Goal: Information Seeking & Learning: Learn about a topic

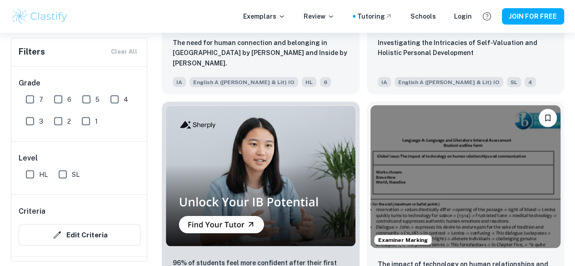
scroll to position [801, 0]
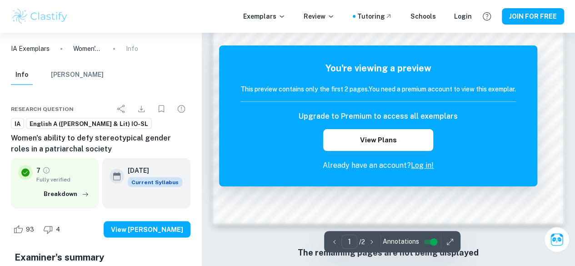
scroll to position [829, 0]
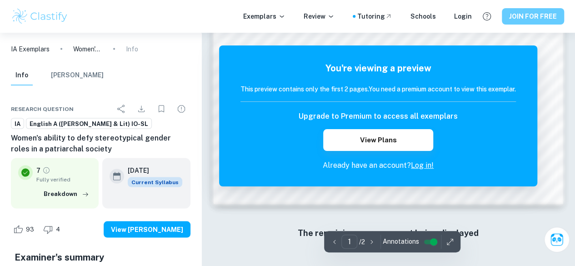
click at [524, 15] on button "JOIN FOR FREE" at bounding box center [532, 16] width 62 height 16
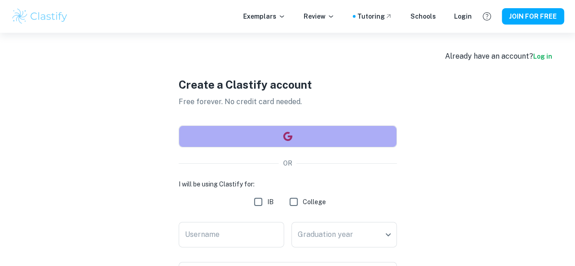
click at [326, 136] on button "button" at bounding box center [287, 136] width 218 height 22
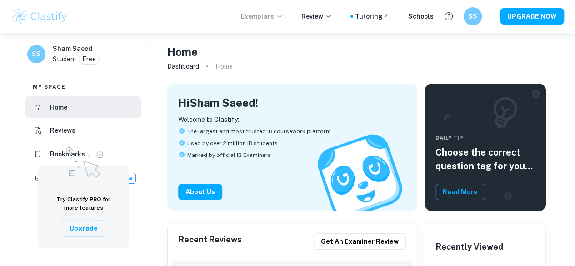
click at [272, 11] on p "Exemplars" at bounding box center [262, 16] width 42 height 10
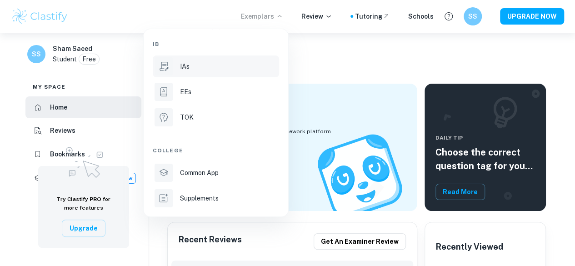
click at [240, 68] on div "IAs" at bounding box center [228, 66] width 97 height 10
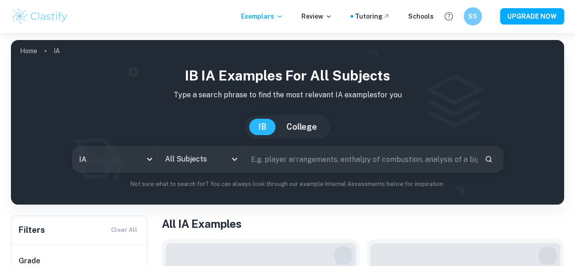
click at [279, 167] on input "text" at bounding box center [360, 158] width 233 height 25
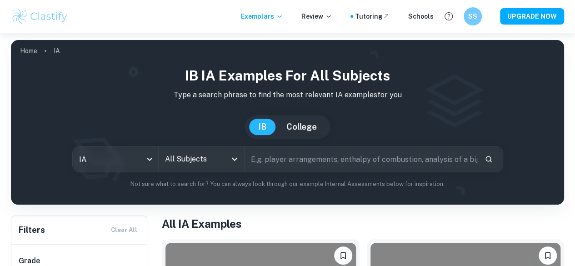
click at [223, 172] on div "All Subjects" at bounding box center [201, 158] width 85 height 25
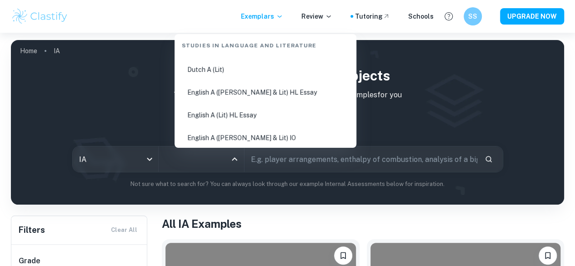
scroll to position [138, 0]
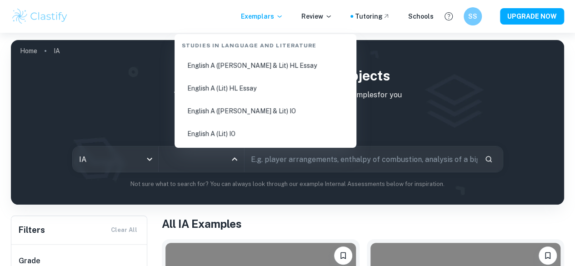
click at [231, 111] on li "English A ([PERSON_NAME] & Lit) IO" at bounding box center [265, 110] width 174 height 21
type input "English A ([PERSON_NAME] & Lit) IO"
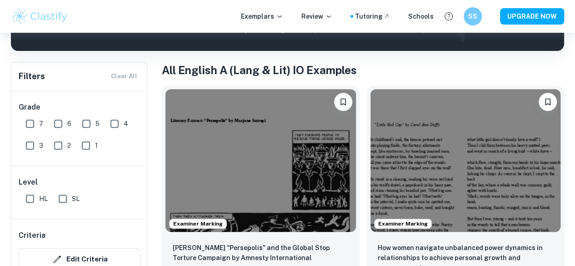
scroll to position [210, 0]
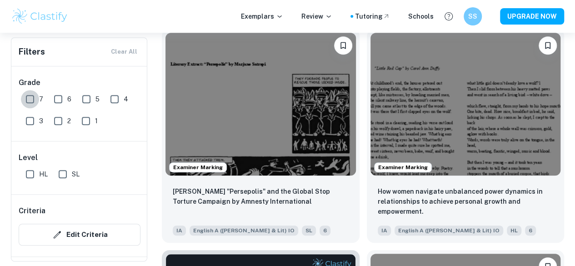
click at [25, 99] on input "7" at bounding box center [30, 99] width 18 height 18
checkbox input "true"
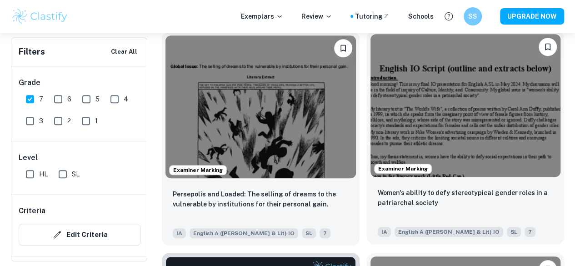
scroll to position [228, 0]
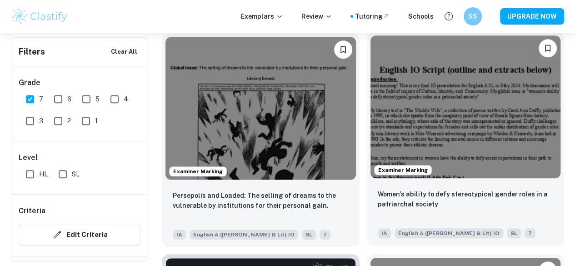
click at [388, 86] on img at bounding box center [465, 106] width 190 height 143
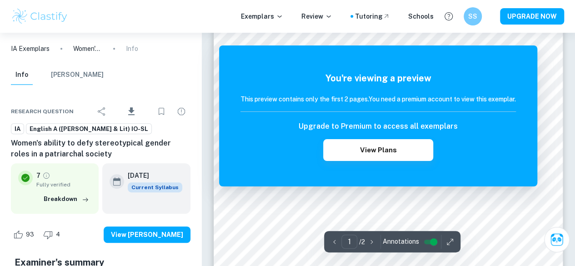
scroll to position [176, 0]
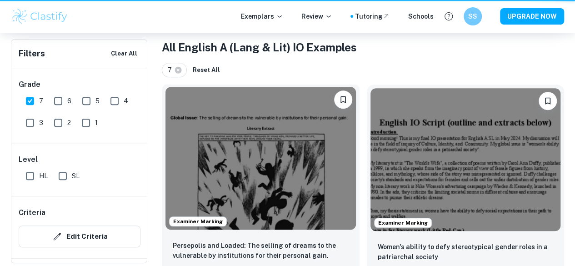
scroll to position [228, 0]
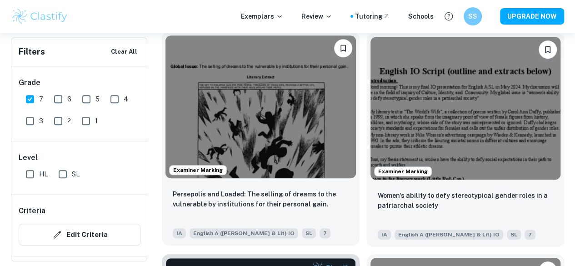
click at [246, 121] on img at bounding box center [260, 106] width 190 height 143
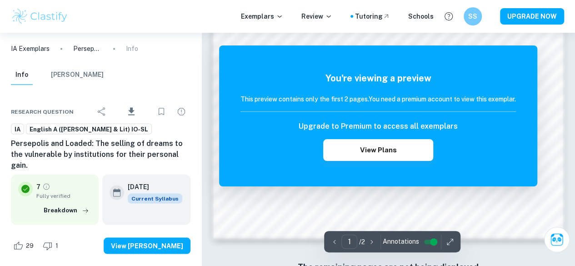
scroll to position [829, 0]
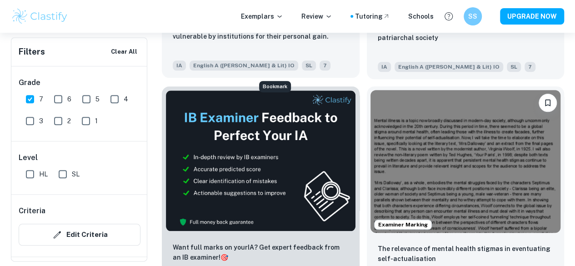
scroll to position [396, 0]
